Goal: Check status

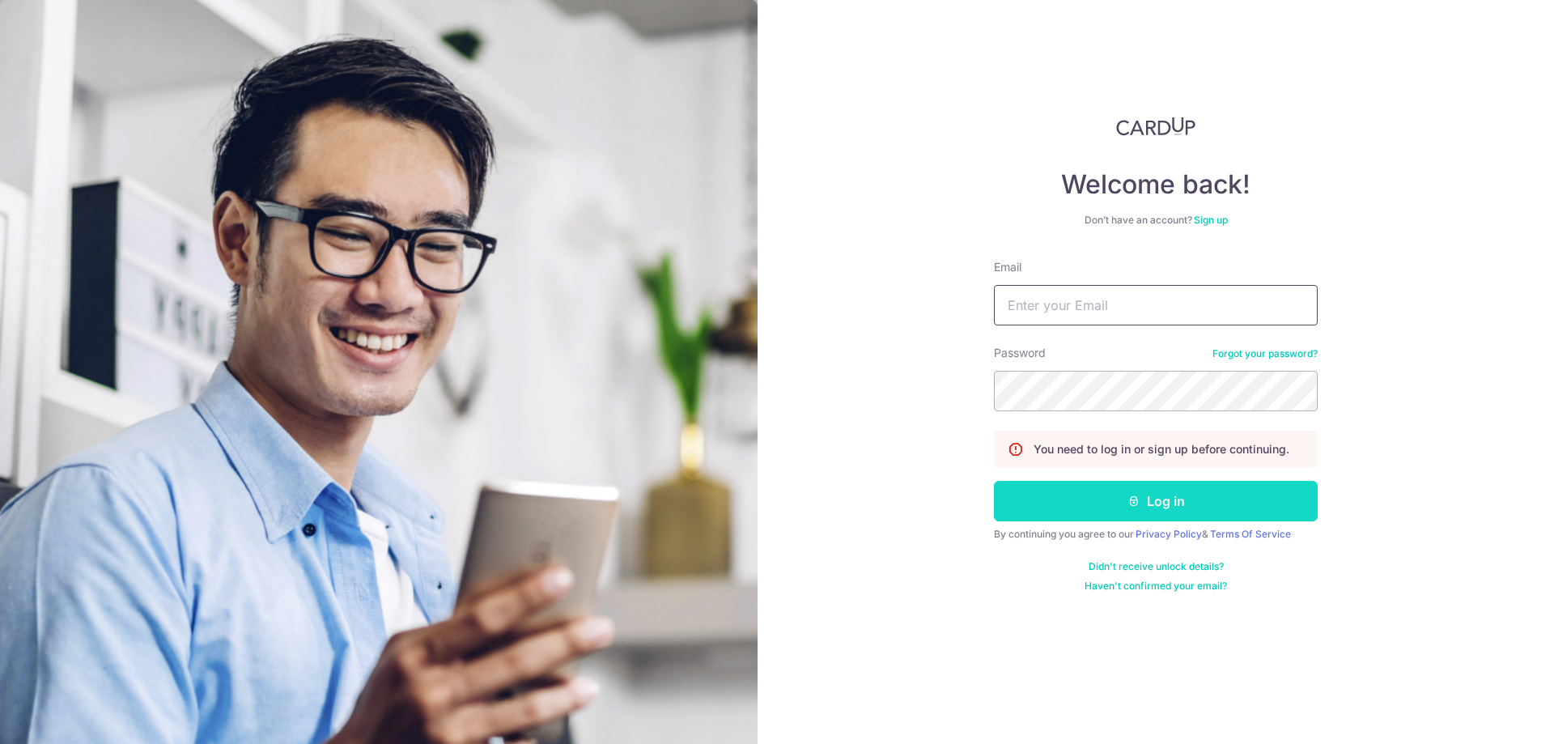
type input "[EMAIL_ADDRESS][DOMAIN_NAME]"
click at [1126, 495] on button "Log in" at bounding box center [1156, 501] width 324 height 40
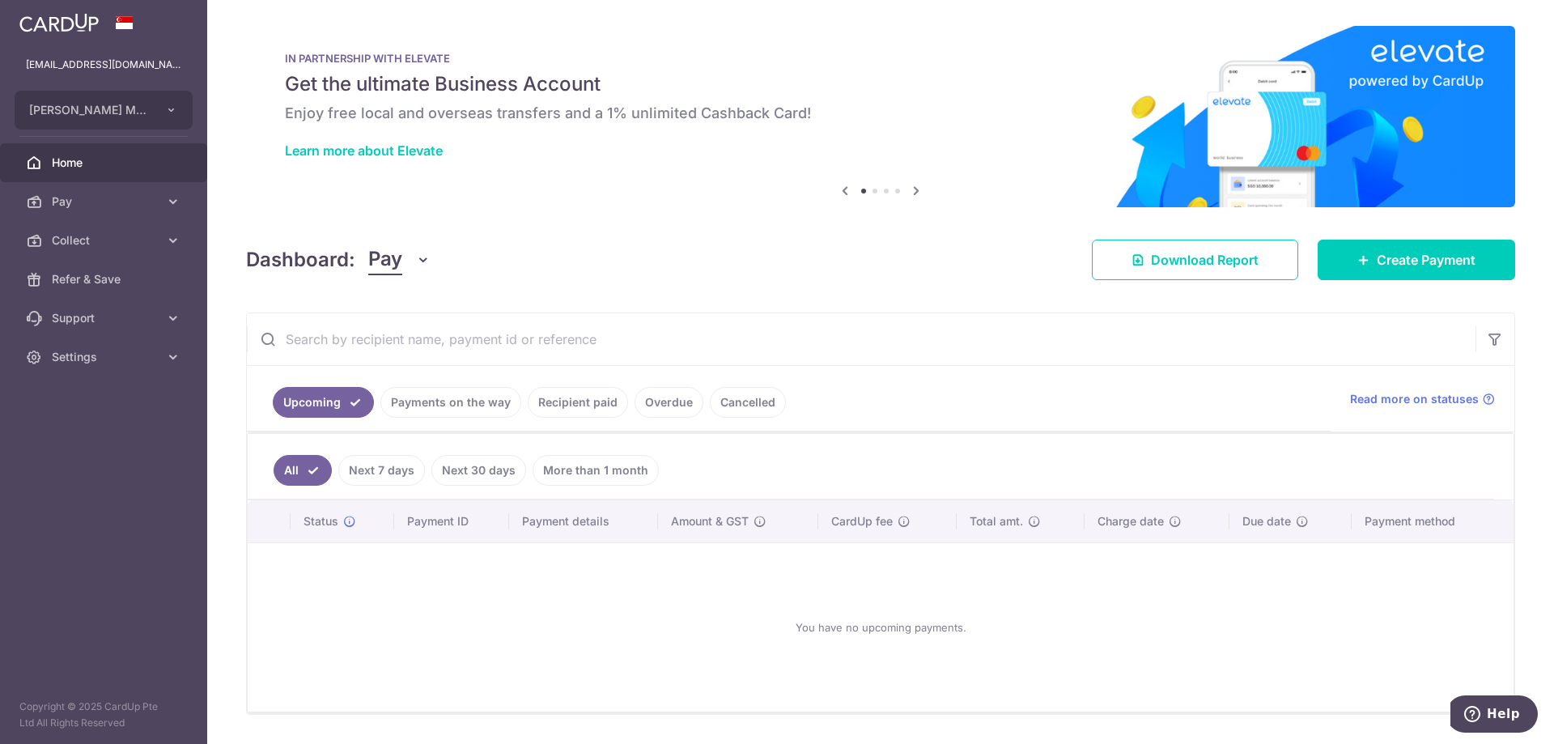
click at [437, 409] on link "Payments on the way" at bounding box center [450, 402] width 141 height 31
